Goal: Task Accomplishment & Management: Complete application form

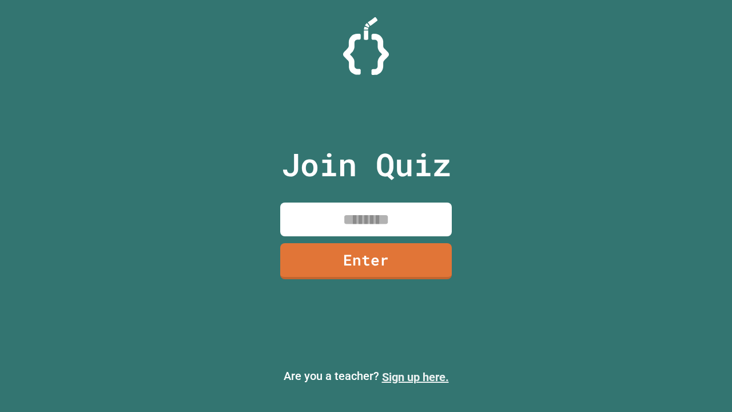
click at [415, 377] on link "Sign up here." at bounding box center [415, 377] width 67 height 14
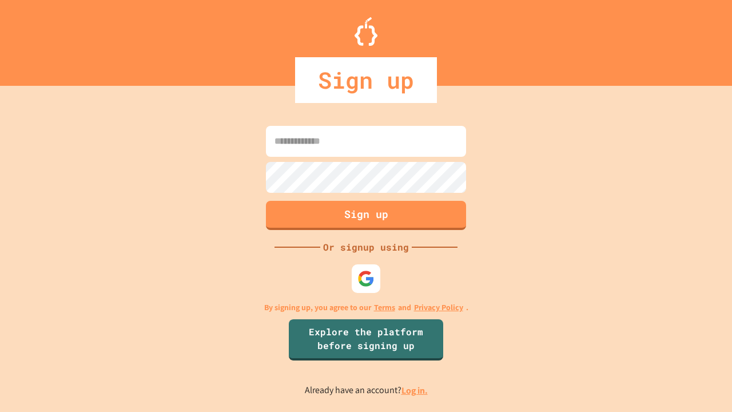
click at [415, 390] on link "Log in." at bounding box center [415, 390] width 26 height 12
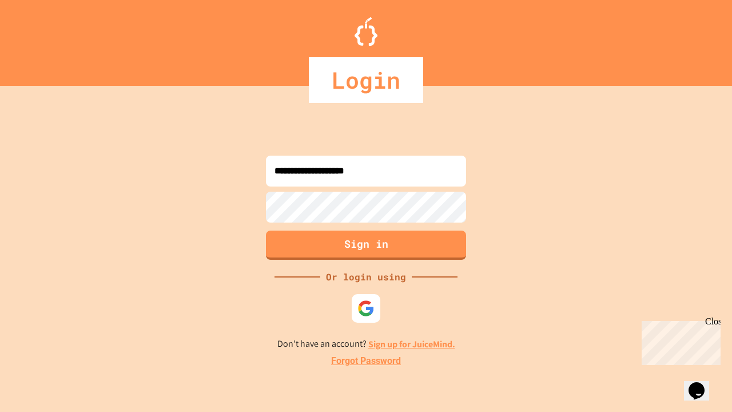
type input "**********"
